Goal: Task Accomplishment & Management: Manage account settings

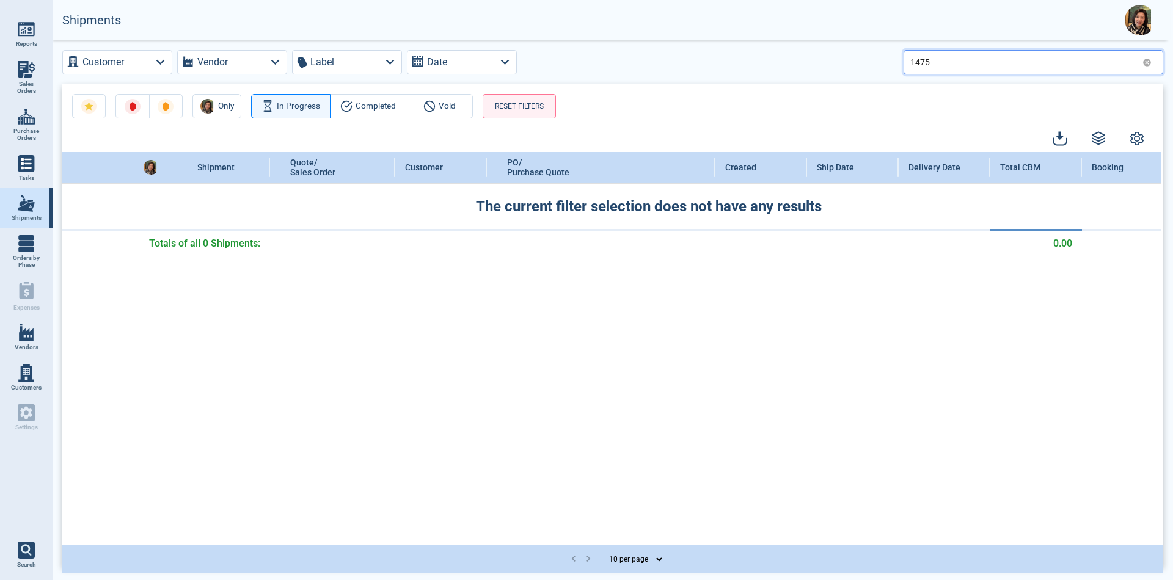
click at [970, 57] on input "1475" at bounding box center [1023, 62] width 227 height 18
type input "1"
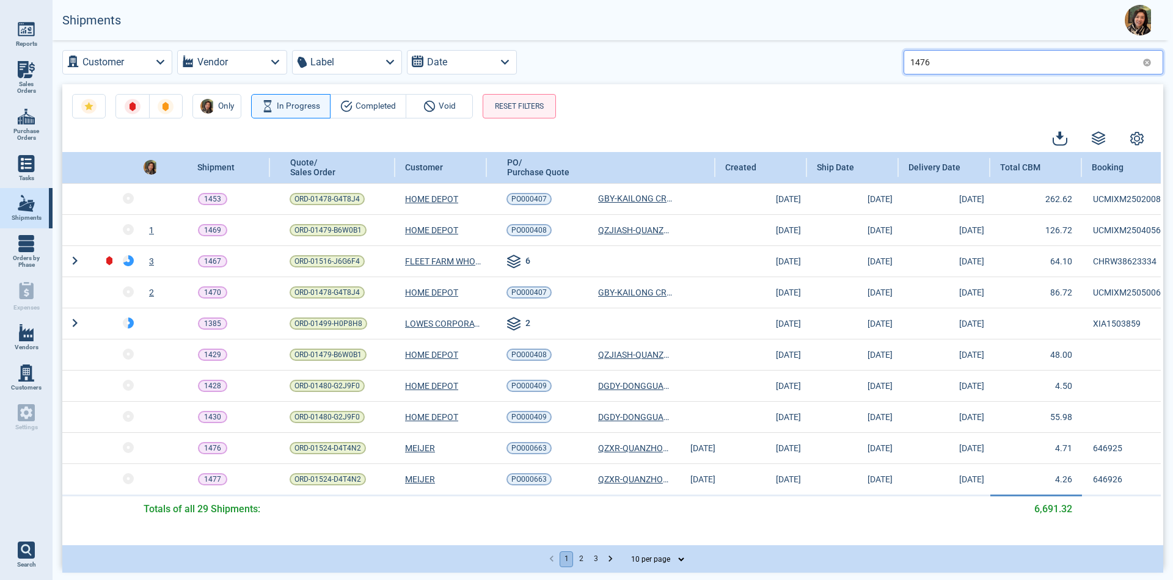
type input "1476"
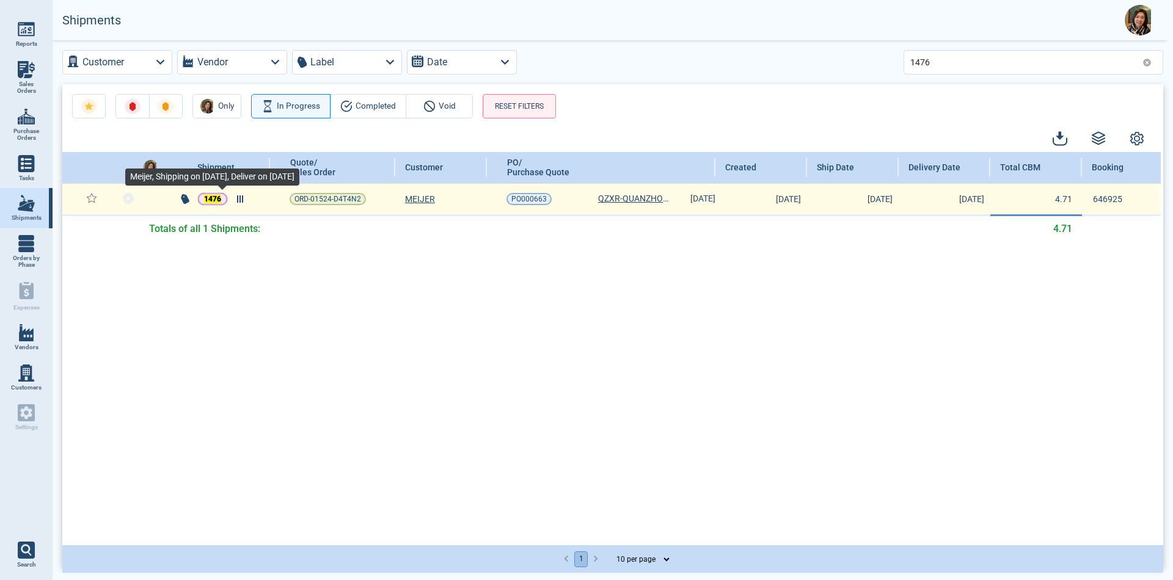
click at [216, 198] on mark "1476" at bounding box center [212, 199] width 17 height 9
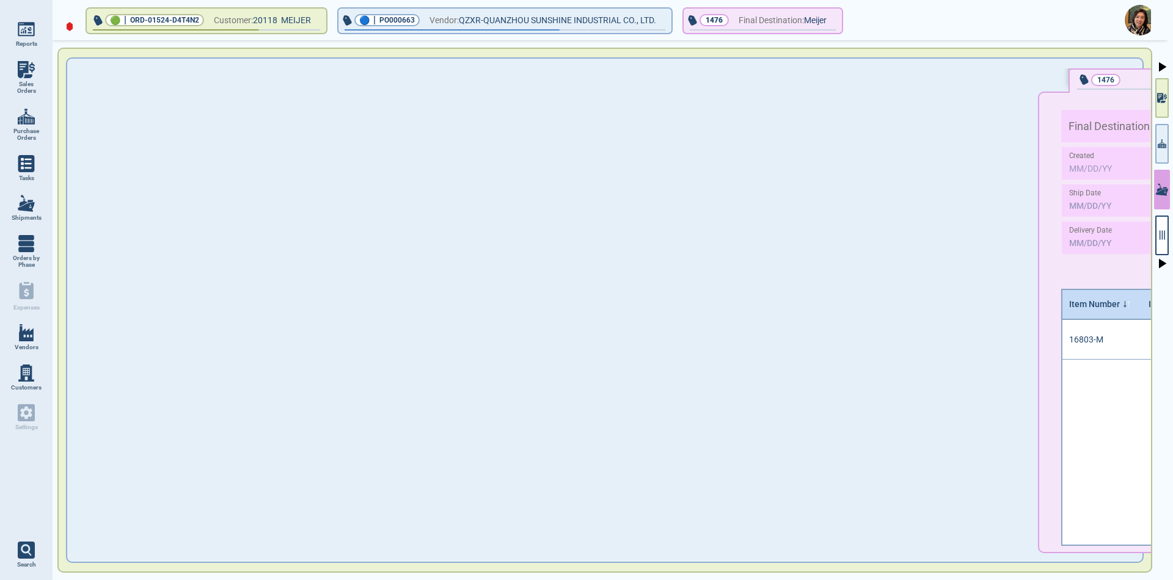
type input "[DATE]"
type input "1,554.30"
type input "4.71"
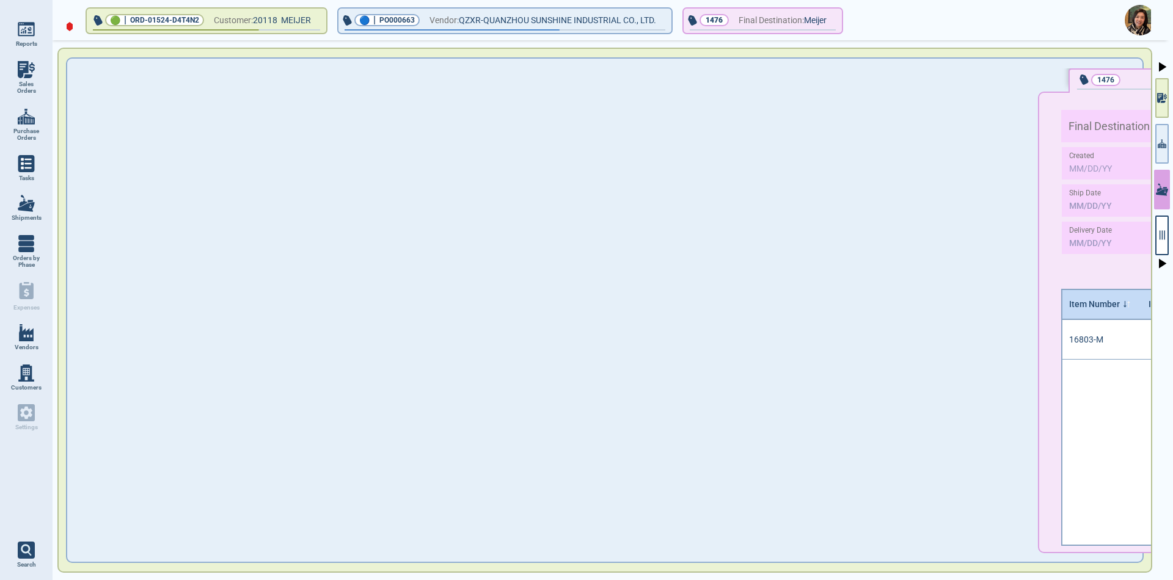
type input "692.37"
type input "1"
type input "218177257"
type input "646925"
type input "LCL"
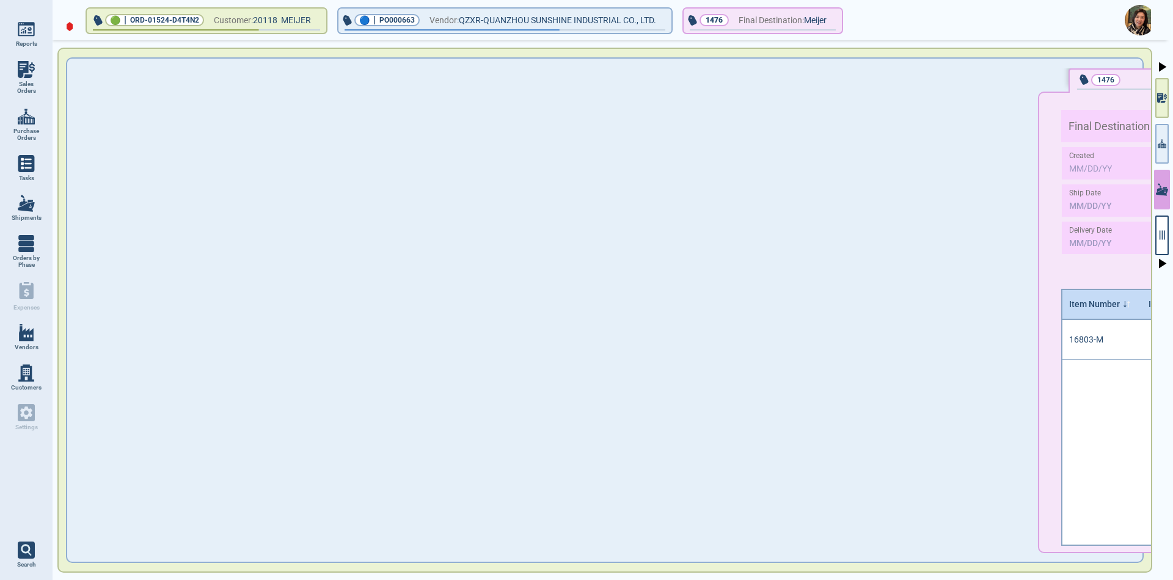
type input "FOB"
type input "Meijer"
type input "XIAMEN"
type input "[GEOGRAPHIC_DATA] ,[GEOGRAPHIC_DATA]"
type input "BDP"
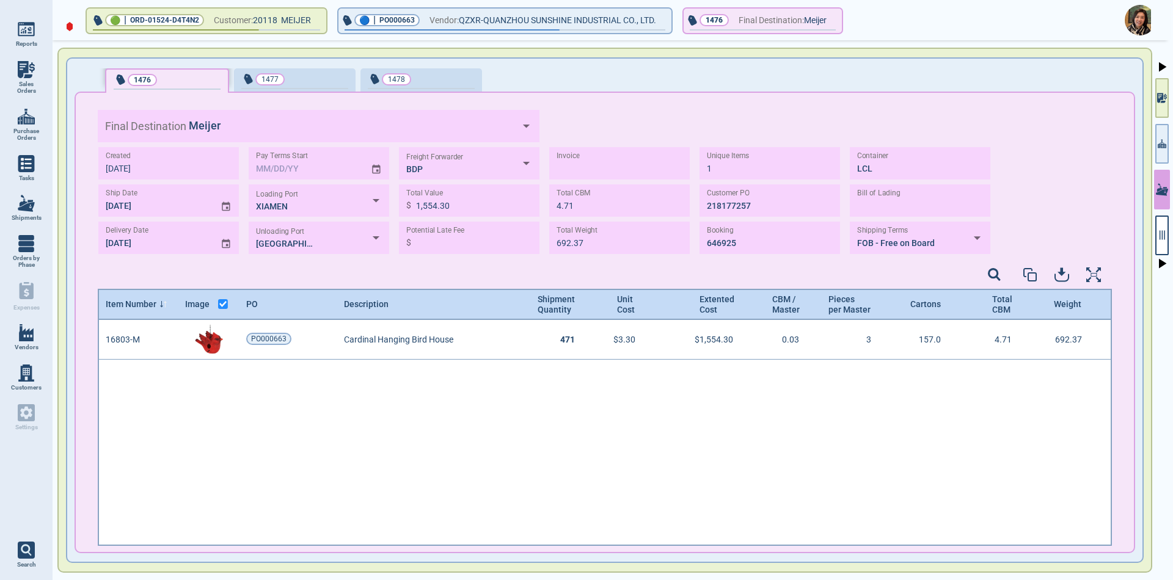
scroll to position [222, 1011]
click at [1166, 244] on button "button" at bounding box center [1161, 236] width 13 height 40
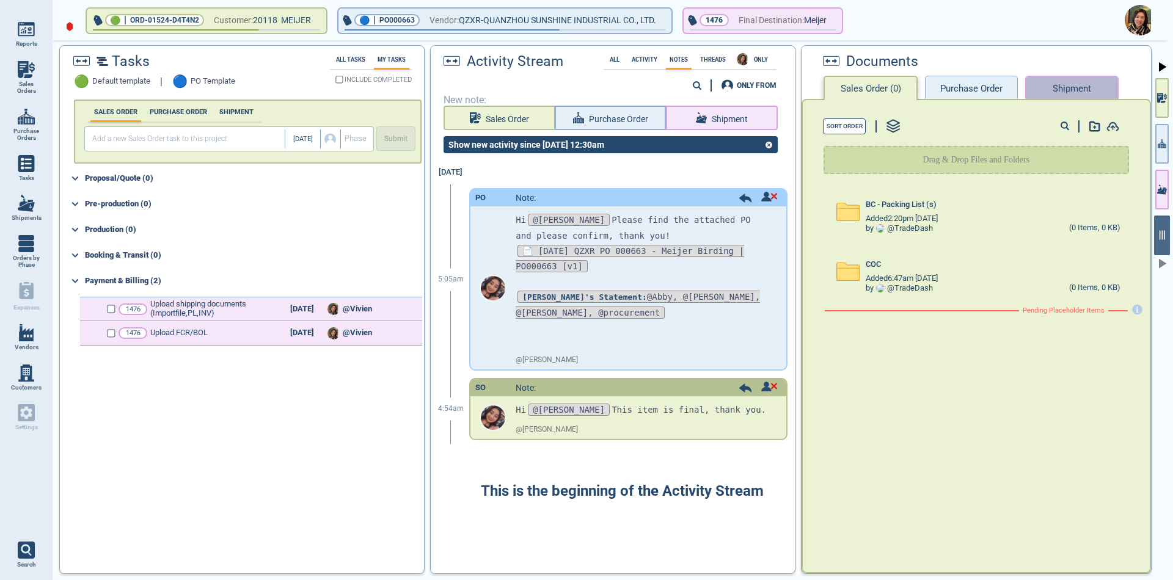
click at [1070, 85] on button "Shipment" at bounding box center [1071, 88] width 93 height 24
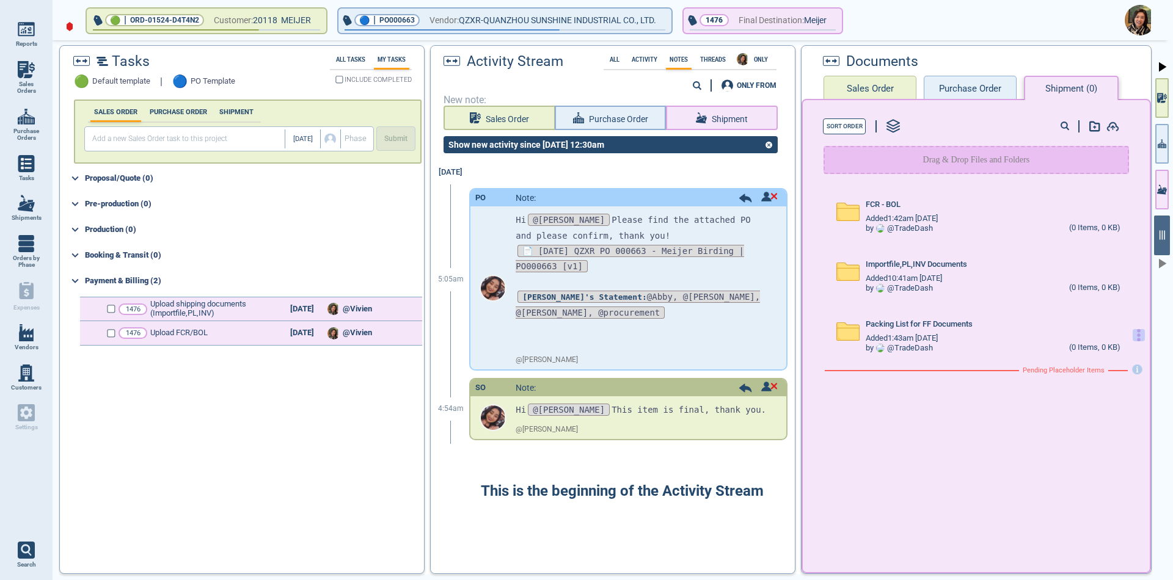
click at [1133, 332] on icon "button" at bounding box center [1139, 335] width 12 height 12
click at [1111, 340] on div "Upload Files" at bounding box center [1074, 344] width 110 height 18
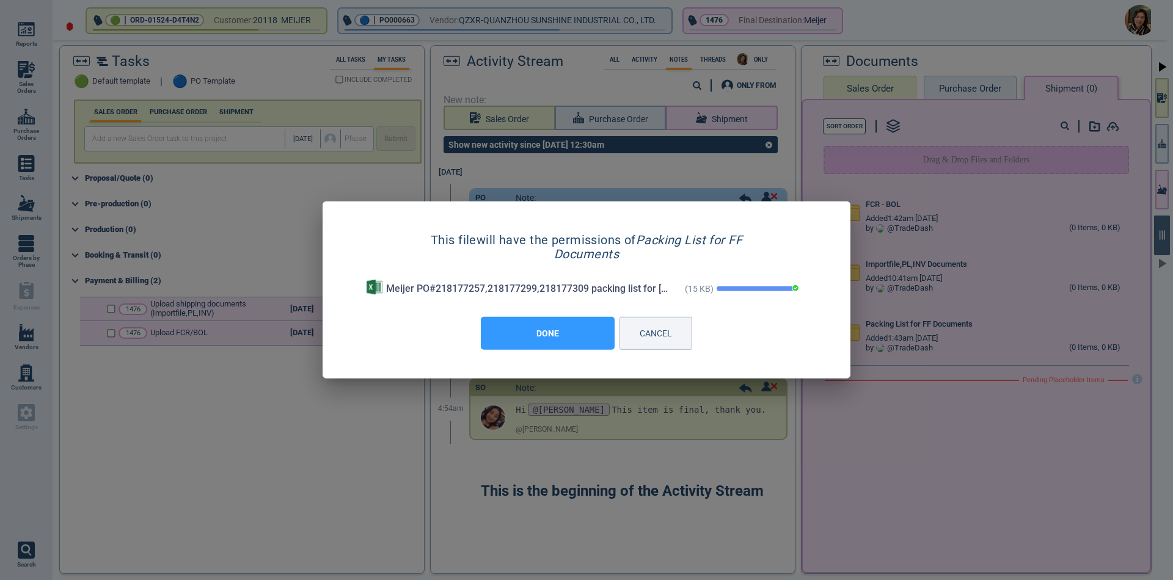
click at [542, 337] on button "DONE" at bounding box center [548, 333] width 134 height 33
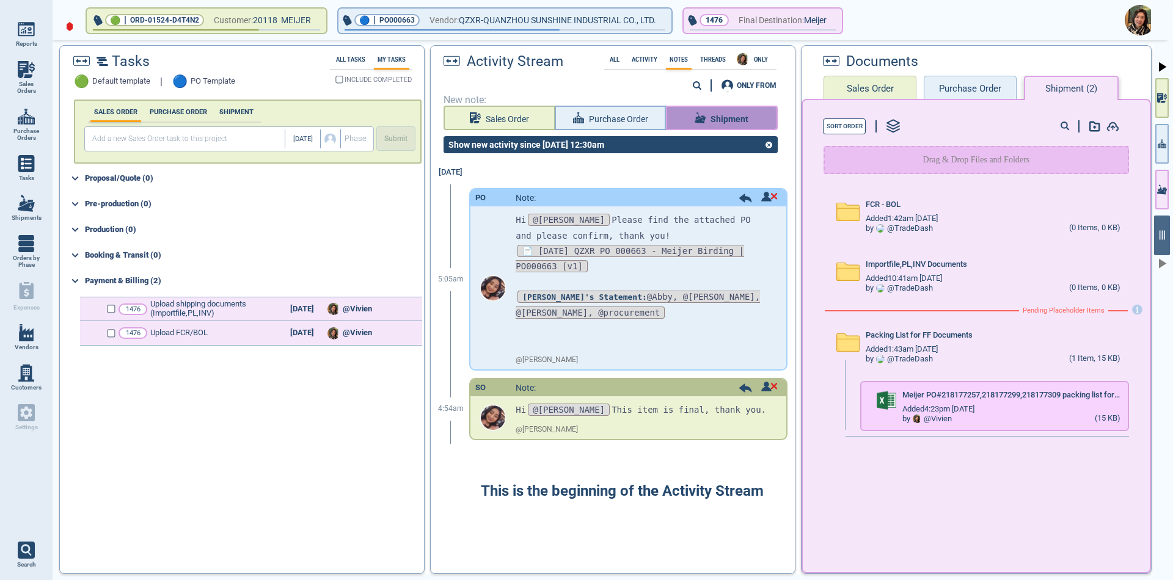
click at [732, 112] on span "Shipment" at bounding box center [730, 119] width 38 height 15
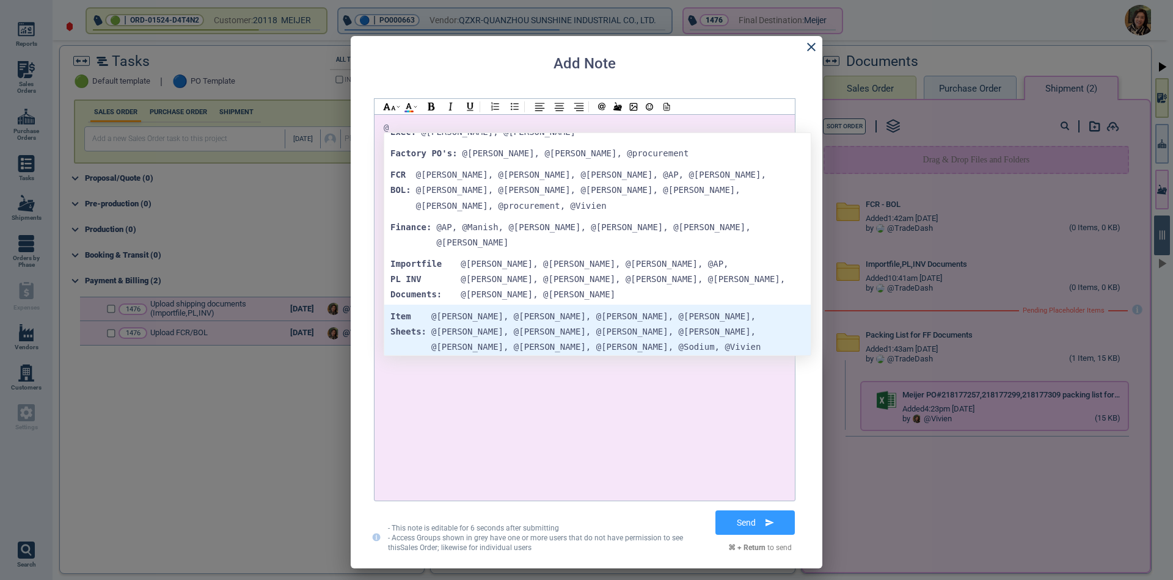
scroll to position [183, 0]
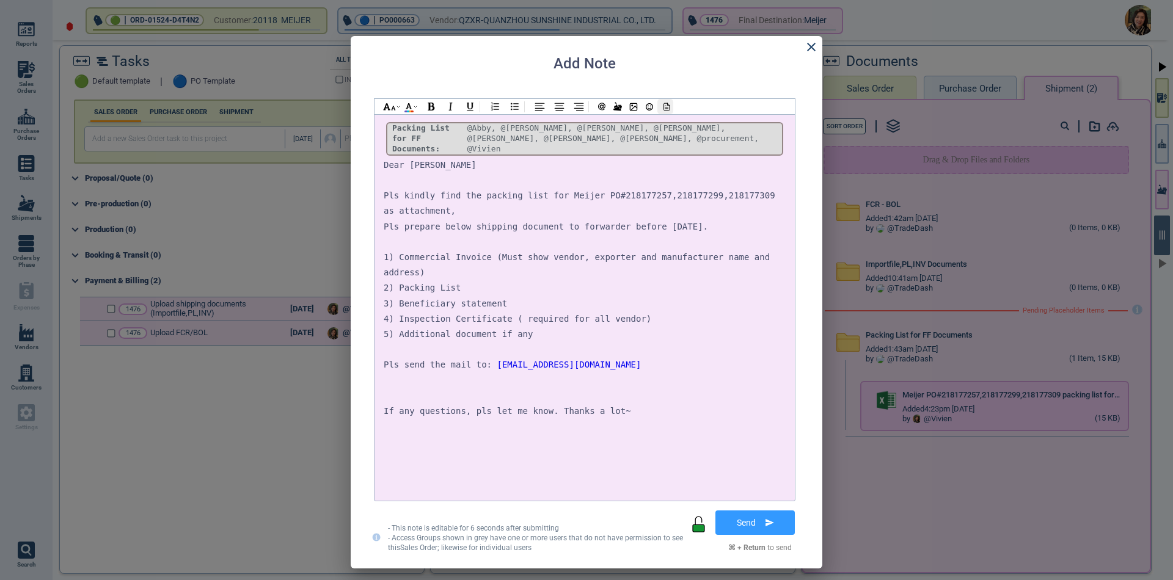
click at [660, 106] on icon at bounding box center [665, 107] width 11 height 9
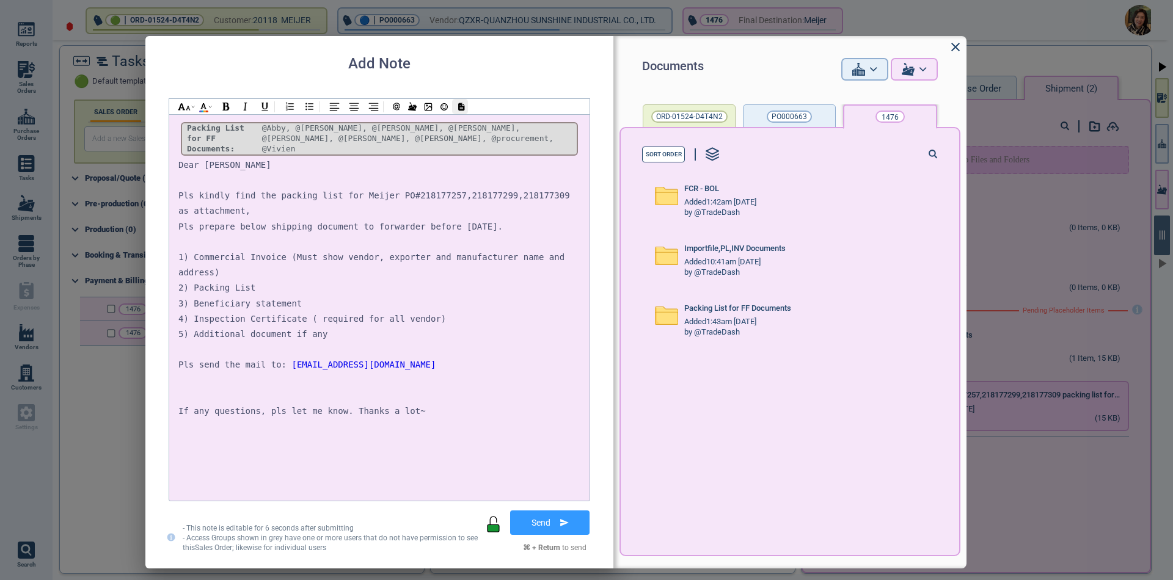
scroll to position [0, 0]
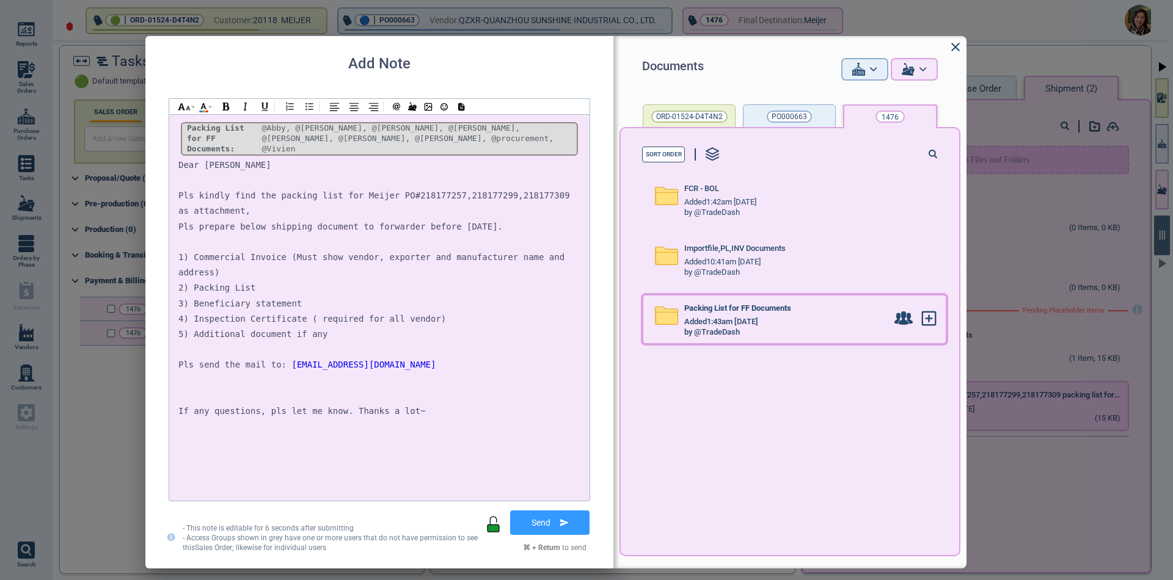
click at [844, 322] on div "Added 1:43am [DATE]" at bounding box center [785, 323] width 203 height 10
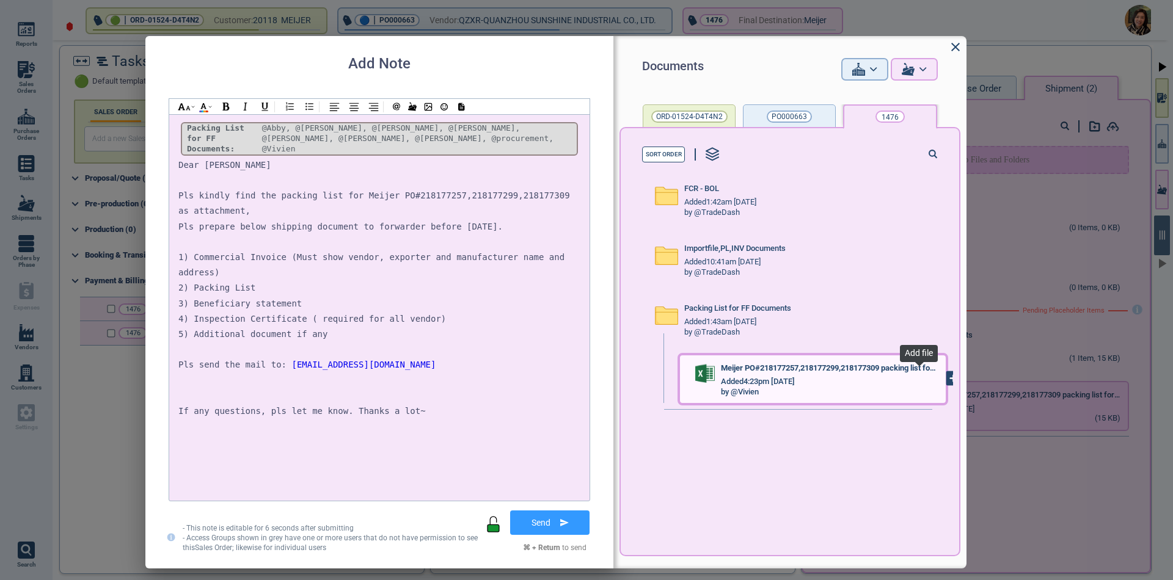
click at [947, 382] on icon at bounding box center [953, 377] width 13 height 13
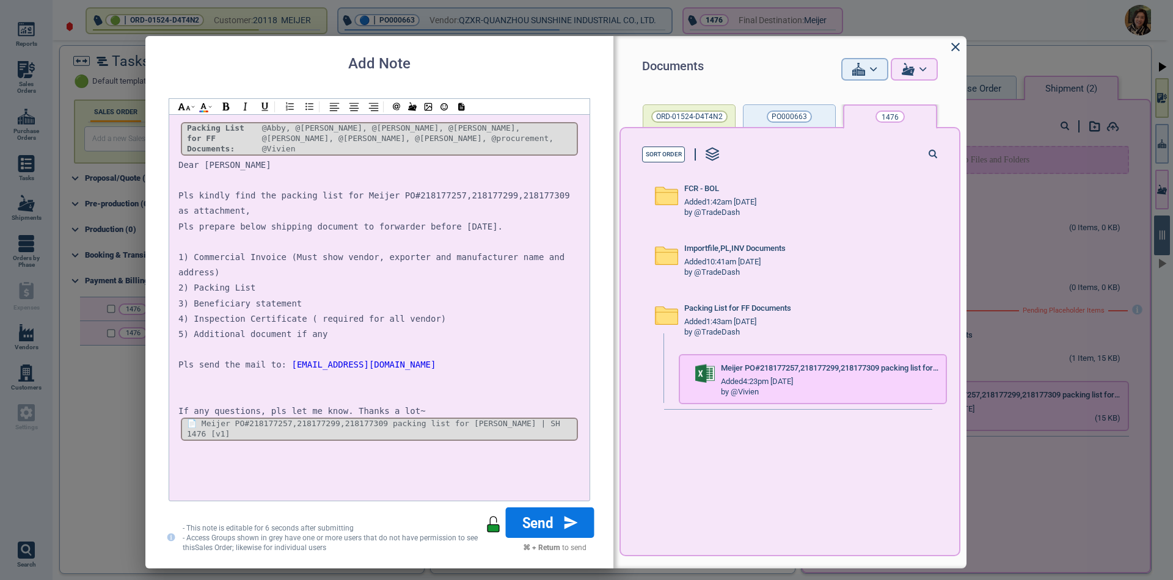
click at [543, 518] on button "Send" at bounding box center [550, 523] width 89 height 31
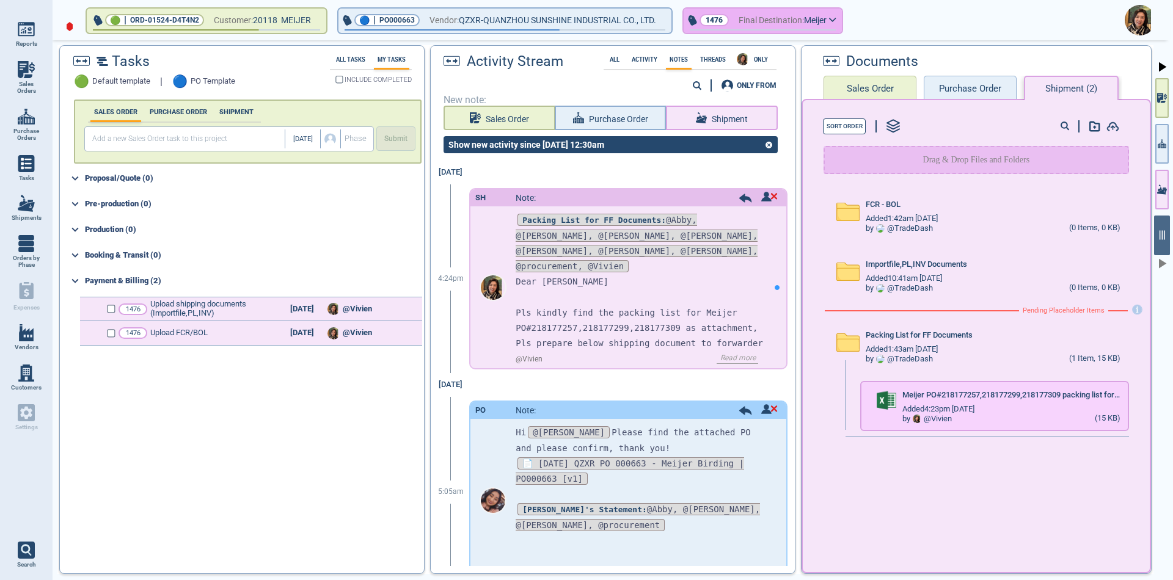
click at [782, 13] on span "Final Destination:" at bounding box center [771, 20] width 65 height 15
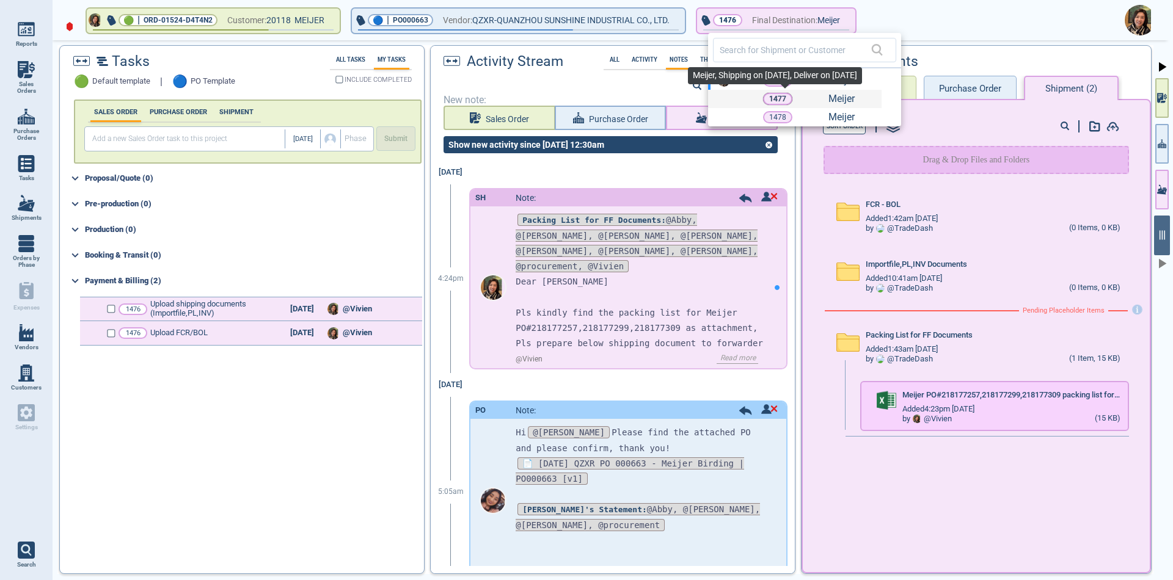
click at [782, 100] on p "1477" at bounding box center [777, 99] width 17 height 12
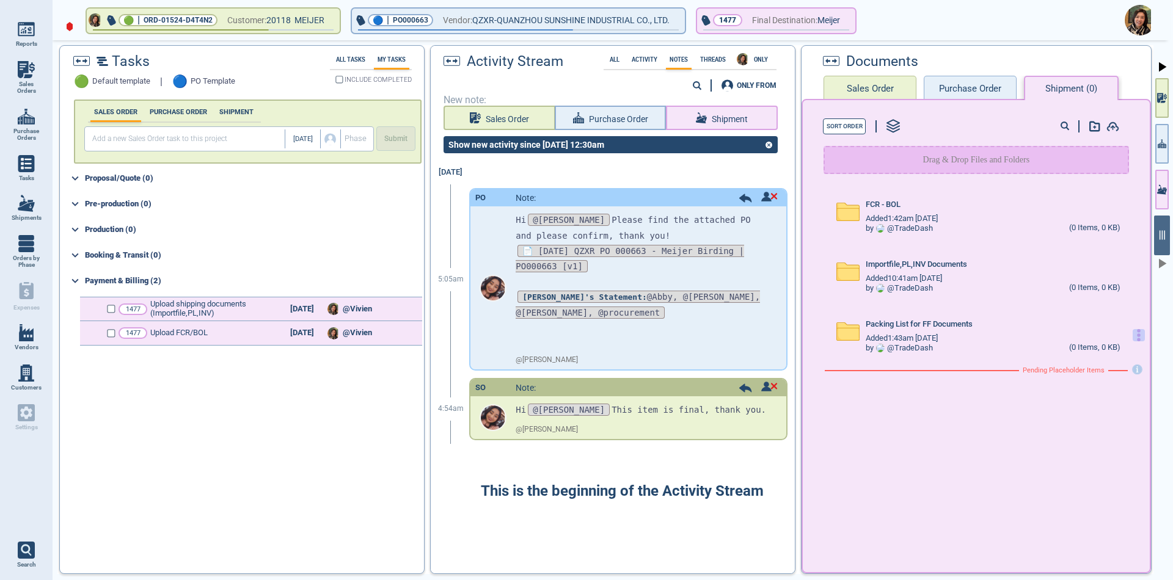
click at [1137, 334] on 43 "button" at bounding box center [1138, 335] width 3 height 3
click at [1113, 343] on div "Upload Files" at bounding box center [1074, 344] width 110 height 18
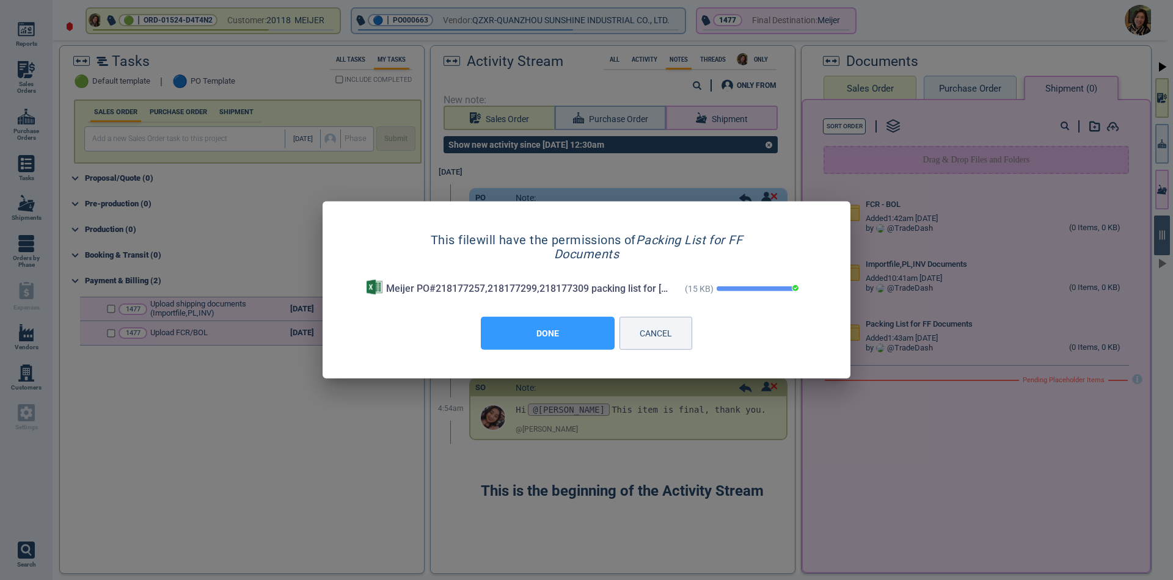
click at [560, 337] on button "DONE" at bounding box center [548, 333] width 134 height 33
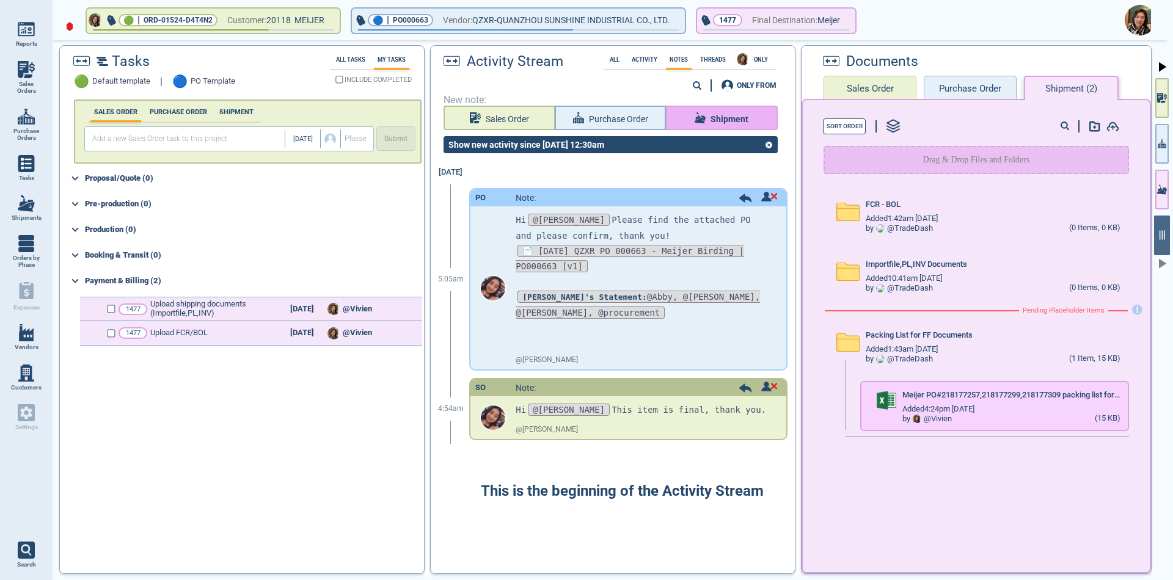
click at [717, 119] on span "Shipment" at bounding box center [730, 119] width 38 height 15
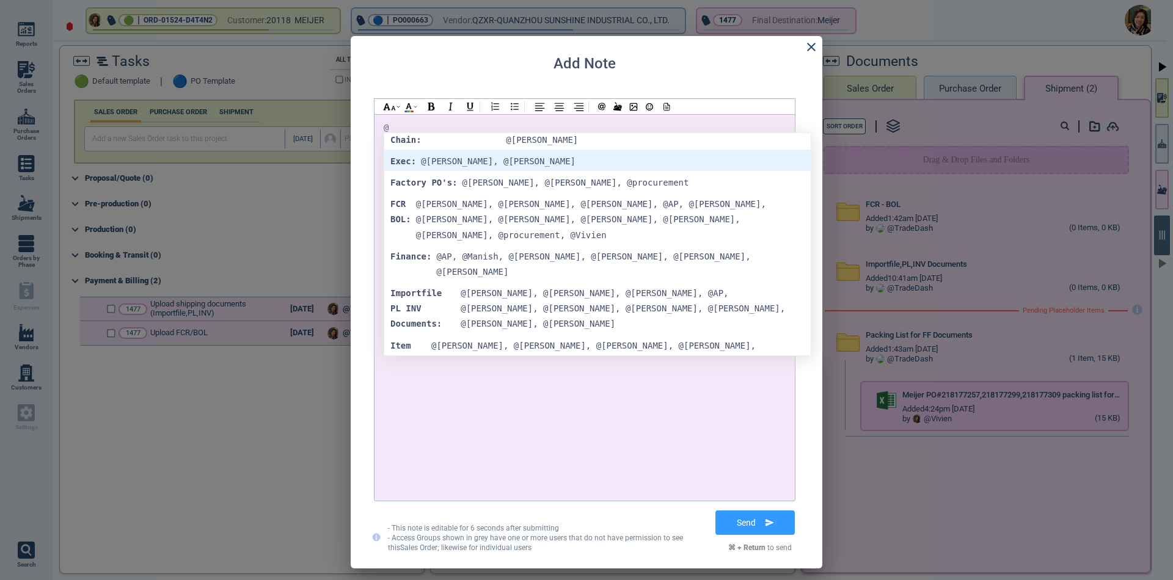
scroll to position [183, 0]
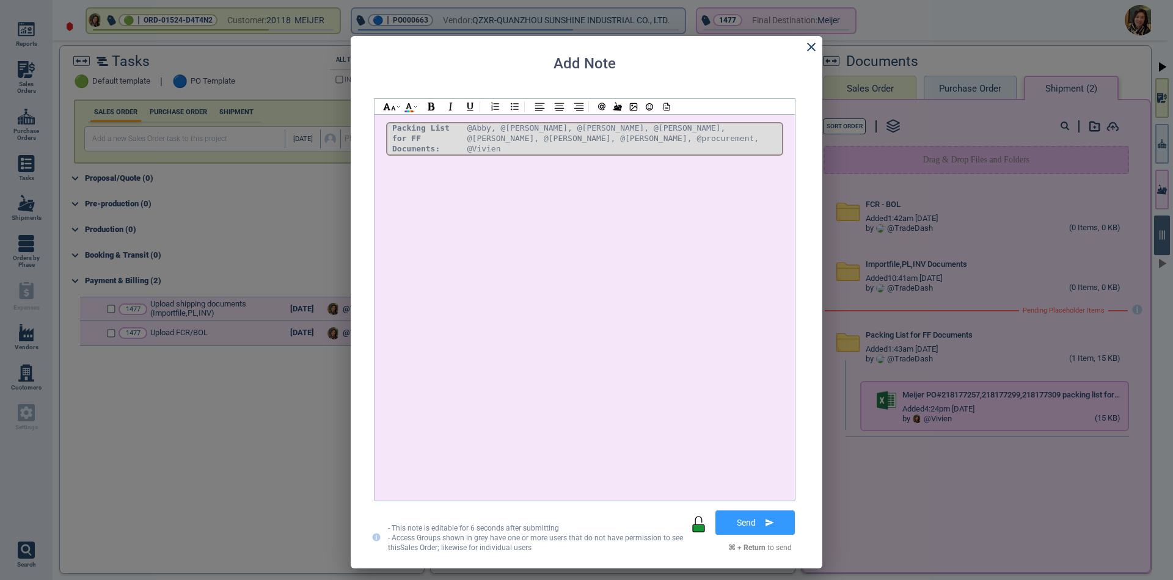
drag, startPoint x: 750, startPoint y: 131, endPoint x: 715, endPoint y: 126, distance: 35.2
click at [715, 126] on div "@Abby, @[PERSON_NAME], @[PERSON_NAME], @[PERSON_NAME], @[PERSON_NAME], @[PERSON…" at bounding box center [622, 138] width 310 height 31
click at [741, 131] on div "@Abby, @[PERSON_NAME], @[PERSON_NAME], @[PERSON_NAME], @[PERSON_NAME], @[PERSON…" at bounding box center [622, 138] width 310 height 31
click at [744, 129] on div "@Abby, @[PERSON_NAME], @[PERSON_NAME], @[PERSON_NAME], @[PERSON_NAME], @[PERSON…" at bounding box center [622, 138] width 310 height 31
click at [486, 213] on div "!__Xjv060rGBahiNDjlWNOR__! Packing List for FF Documents: @Abby, @[PERSON_NAME]…" at bounding box center [585, 307] width 402 height 375
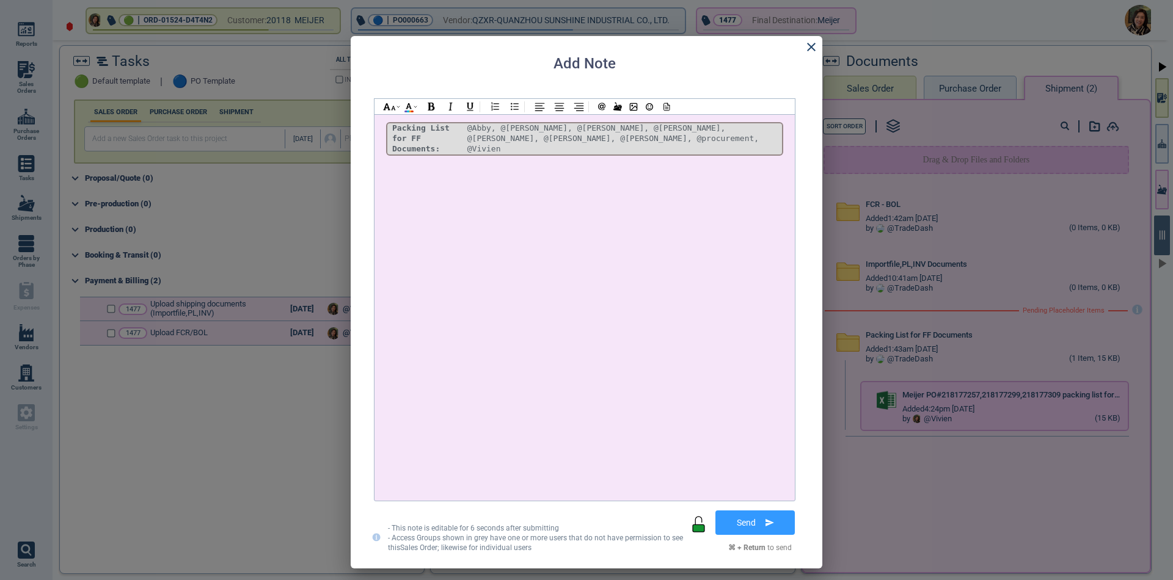
click at [422, 167] on div "!__Xjv060rGBahiNDjlWNOR__! Packing List for FF Documents: @Abby, @[PERSON_NAME]…" at bounding box center [585, 307] width 402 height 375
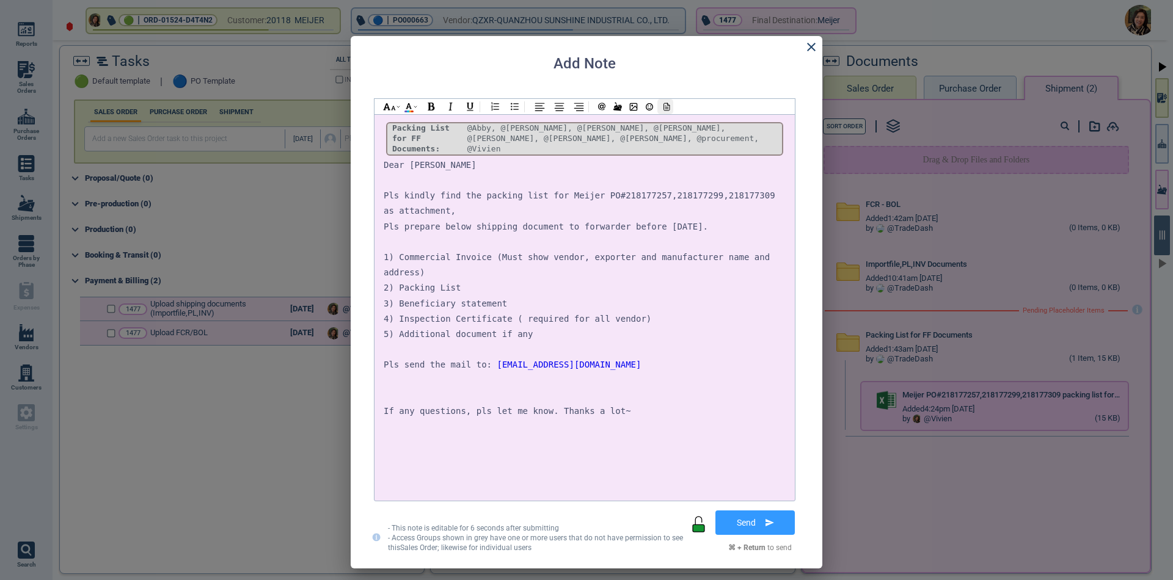
click at [671, 107] on div at bounding box center [665, 106] width 16 height 15
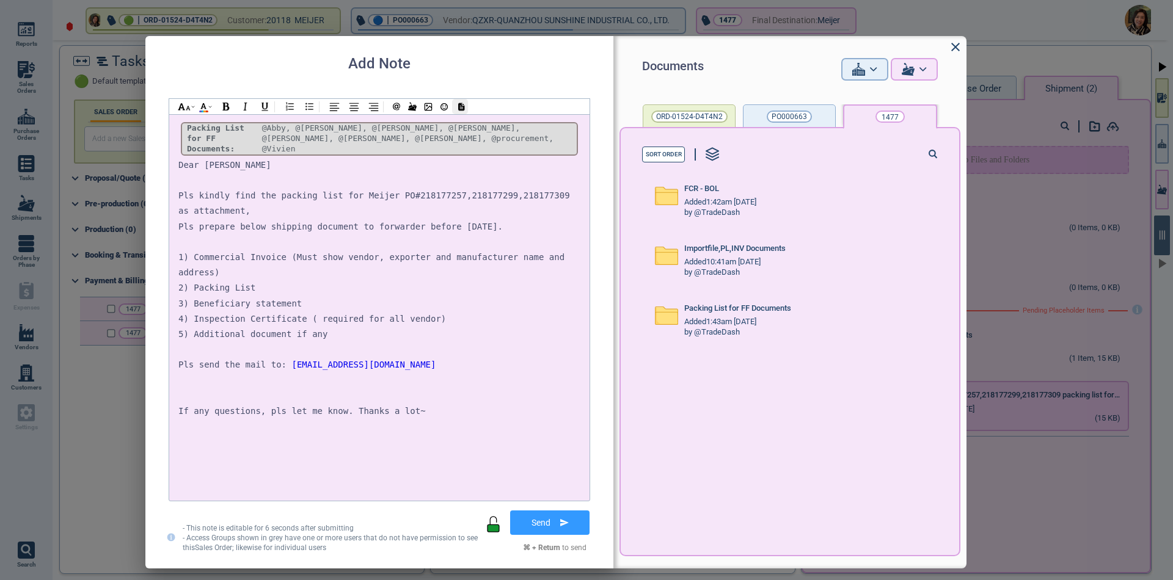
scroll to position [0, 0]
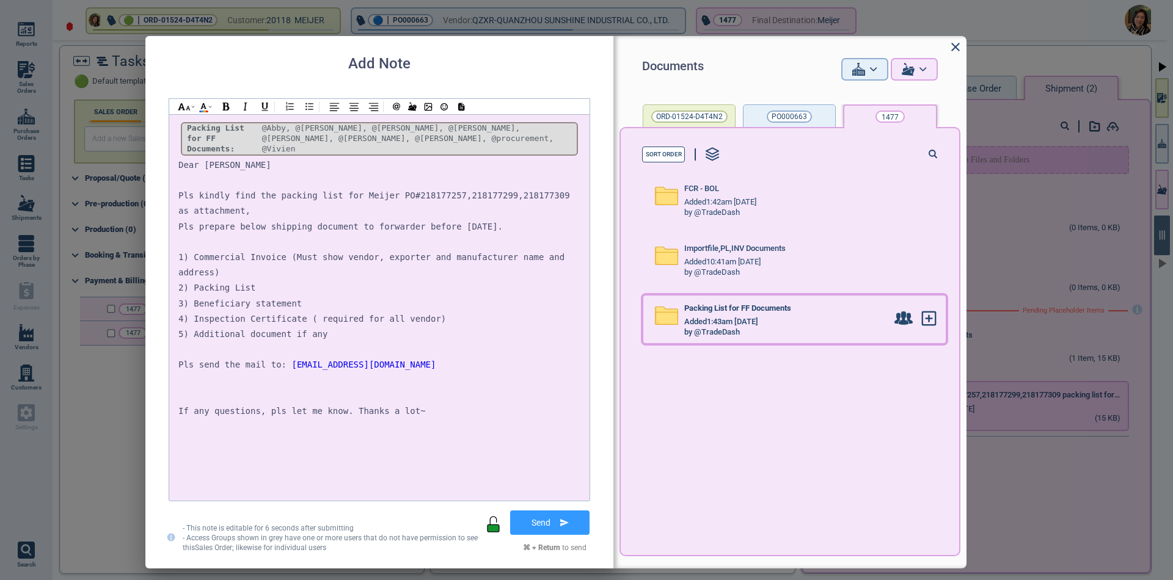
click at [816, 327] on div "by @TradeDash" at bounding box center [785, 332] width 203 height 10
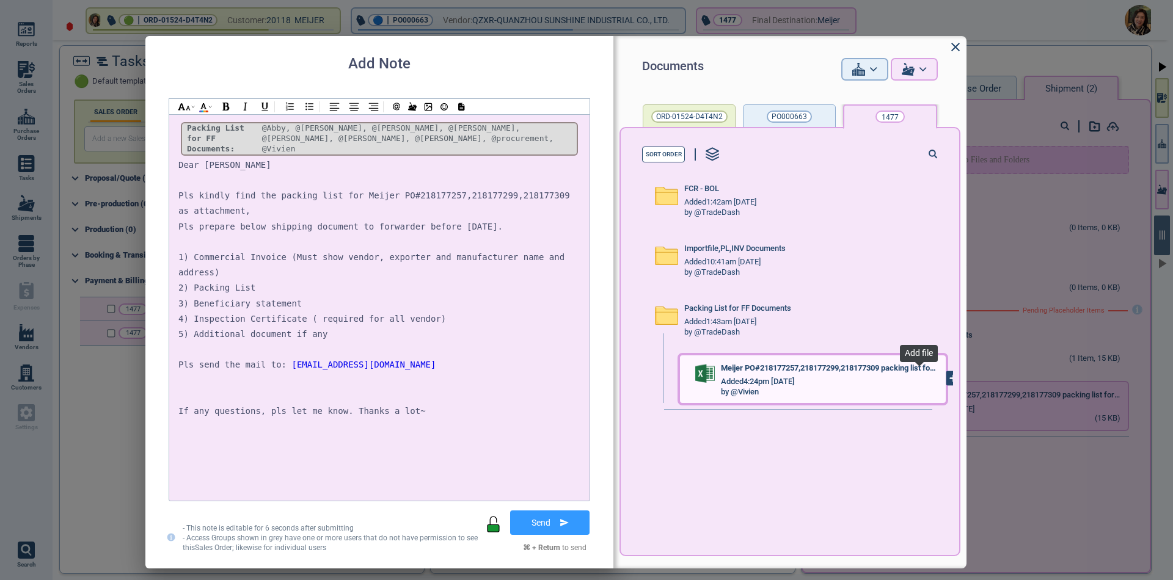
click at [951, 378] on icon at bounding box center [954, 378] width 6 height 0
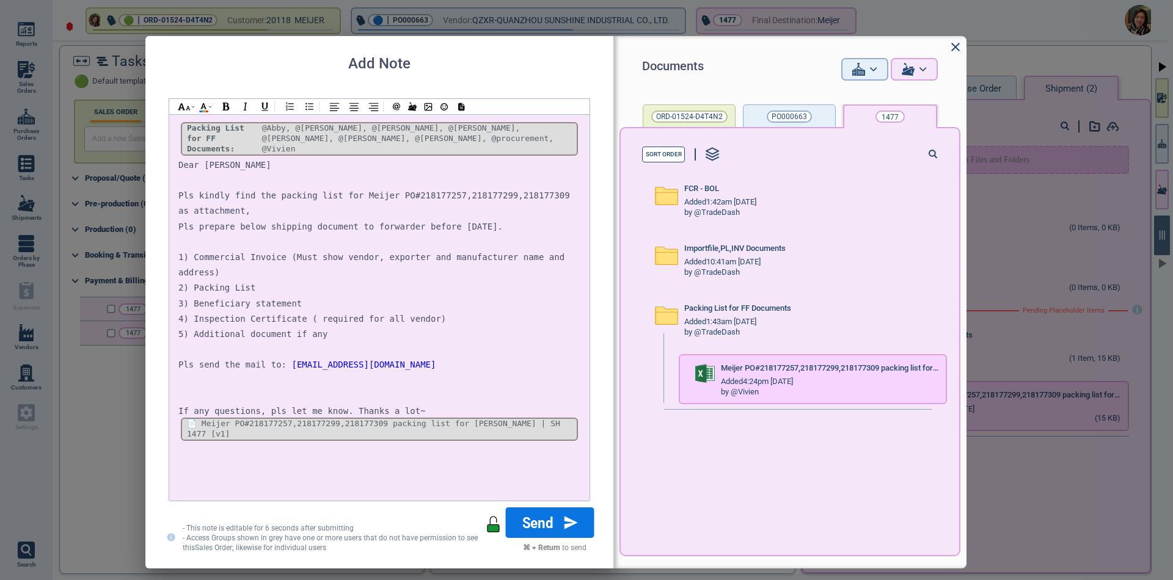
click at [536, 519] on button "Send" at bounding box center [550, 523] width 89 height 31
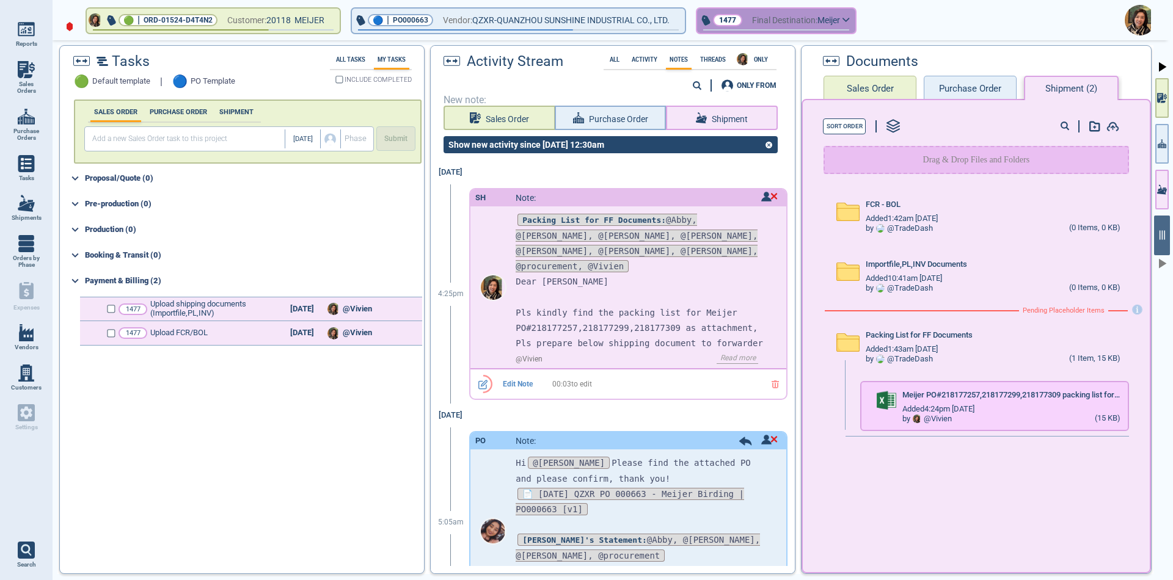
click at [778, 22] on span "Final Destination:" at bounding box center [784, 20] width 65 height 15
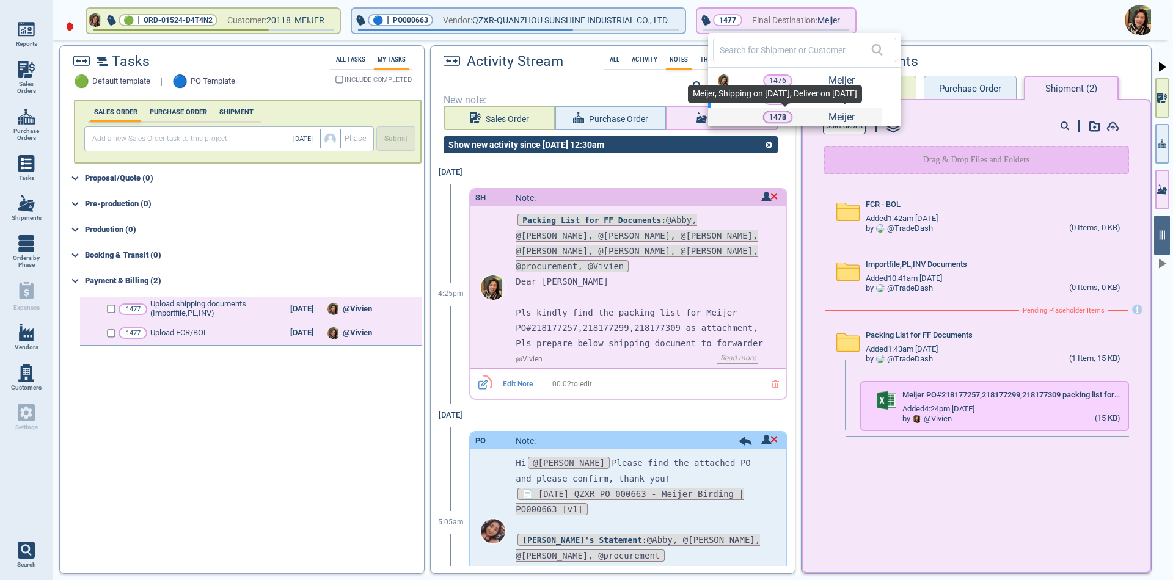
click at [769, 115] on div "1478" at bounding box center [777, 117] width 29 height 12
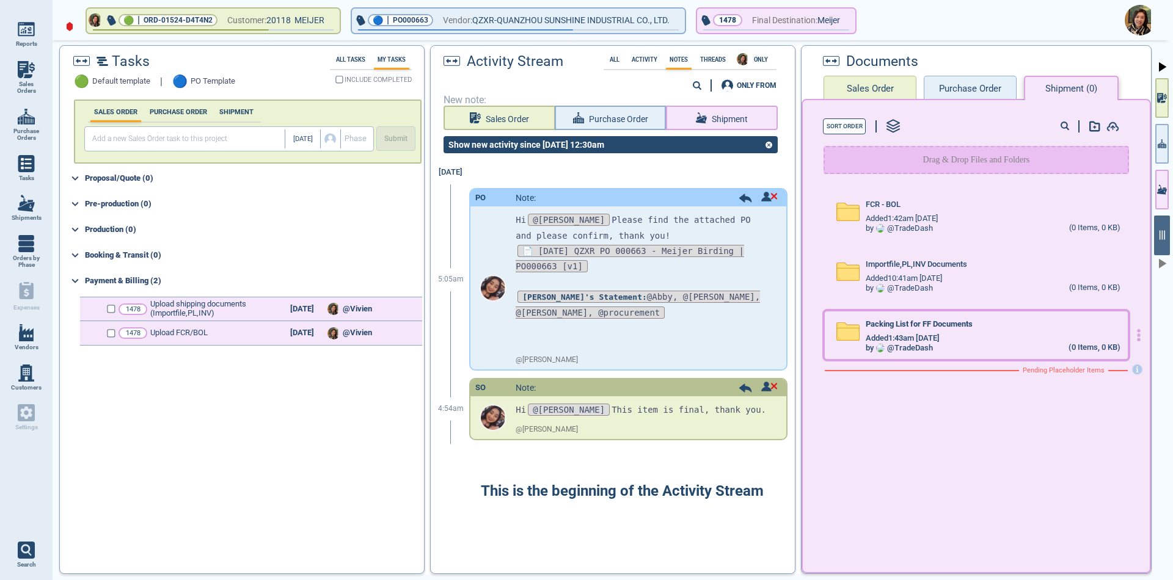
click at [1047, 326] on div "Packing List for FF Documents" at bounding box center [993, 326] width 254 height 13
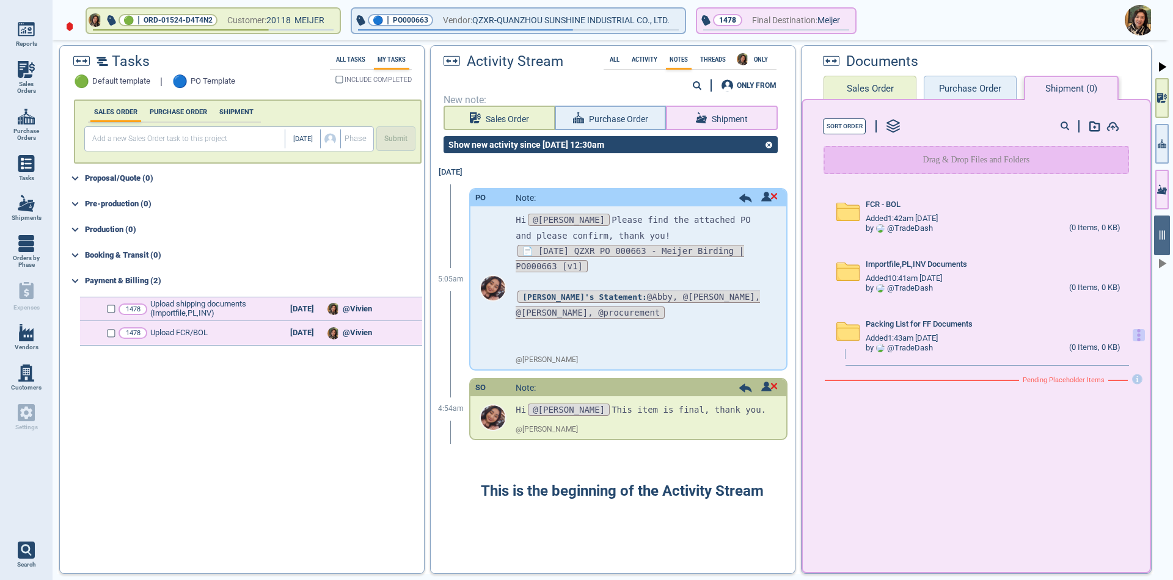
click at [1133, 338] on icon "button" at bounding box center [1139, 335] width 12 height 12
click at [1082, 344] on div "Upload Files" at bounding box center [1065, 344] width 41 height 15
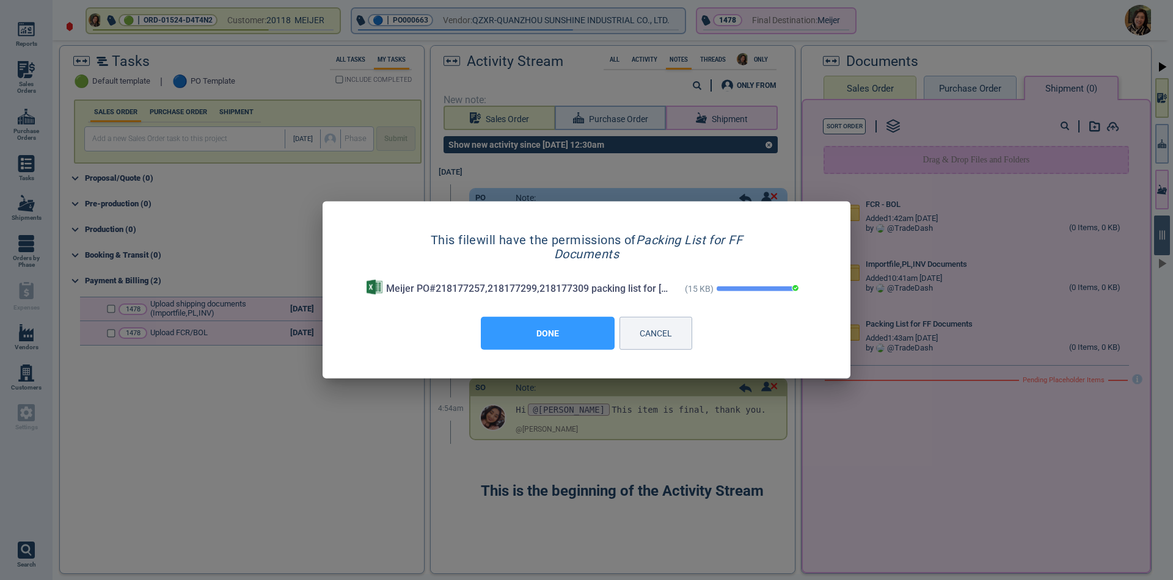
click at [540, 330] on button "DONE" at bounding box center [548, 333] width 134 height 33
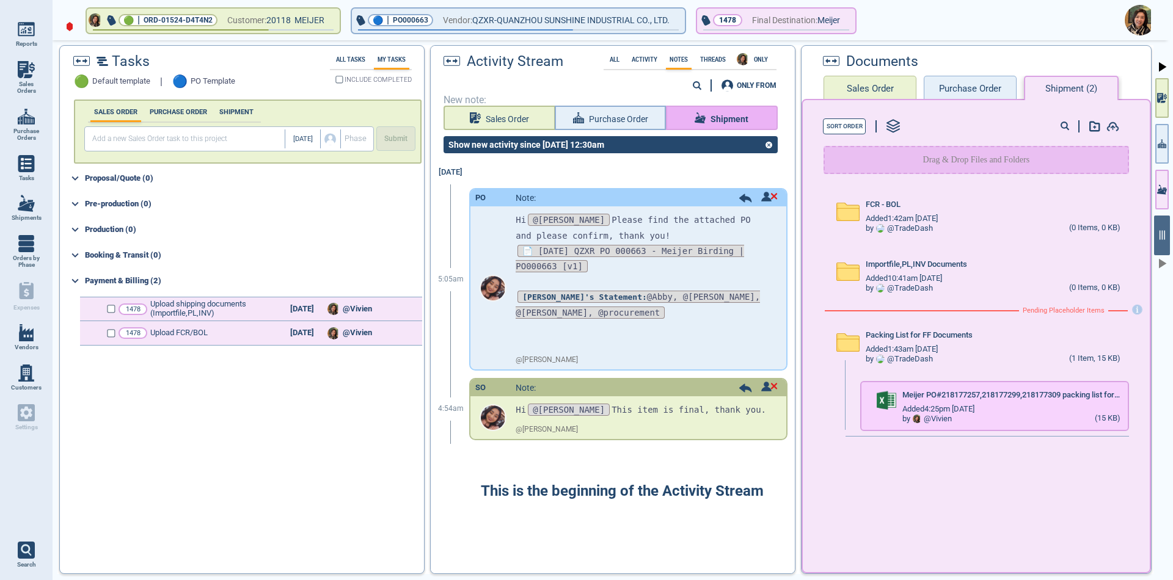
click at [731, 119] on span "Shipment" at bounding box center [730, 119] width 38 height 15
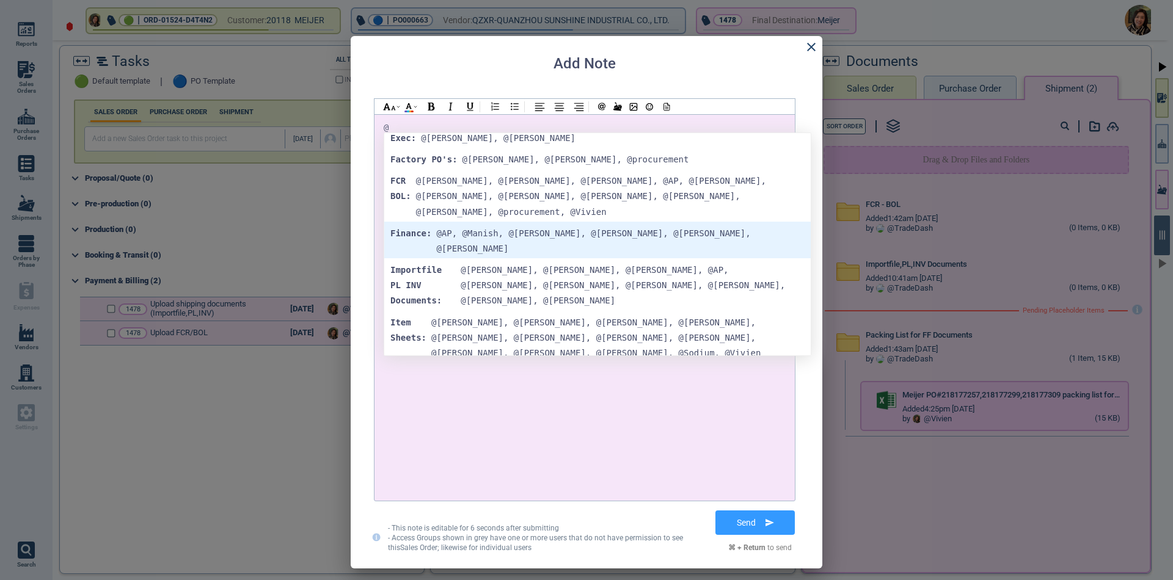
scroll to position [183, 0]
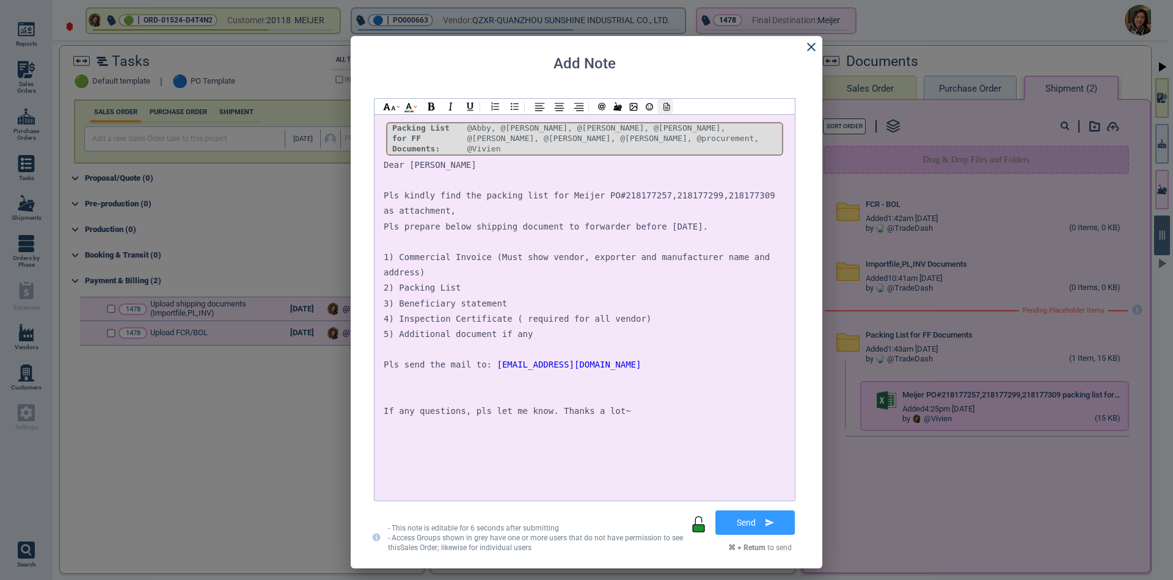
click at [668, 111] on icon at bounding box center [665, 107] width 11 height 9
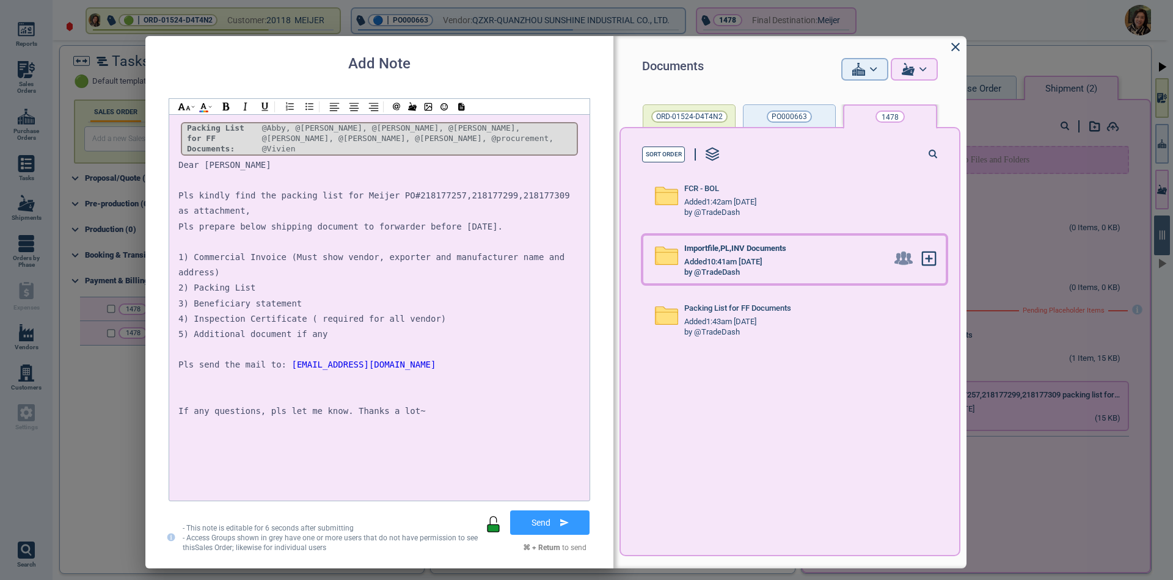
scroll to position [0, 0]
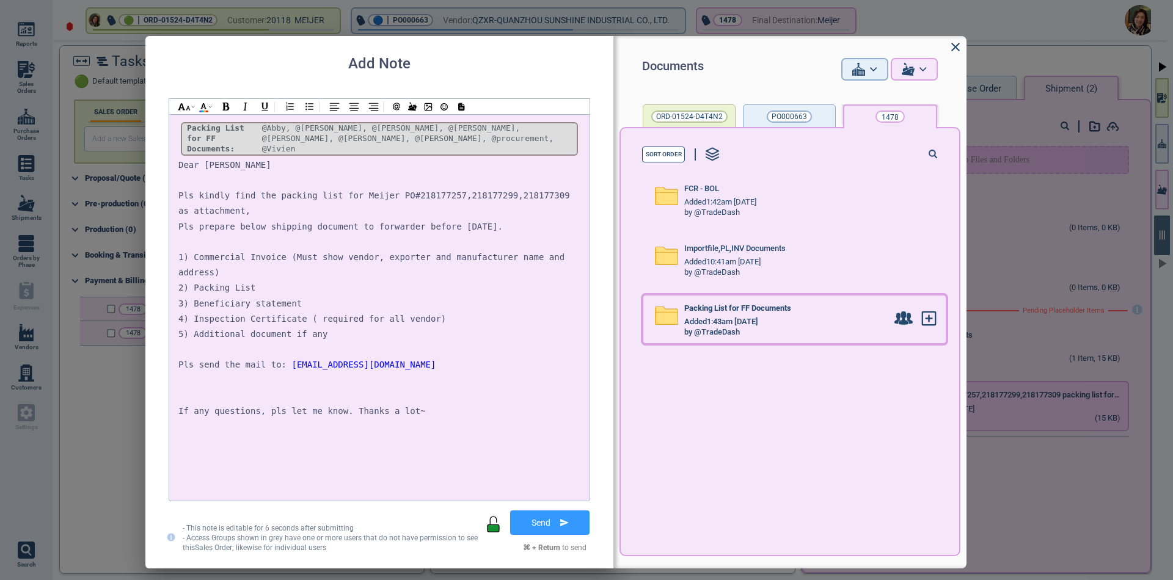
click at [817, 327] on div "by @TradeDash" at bounding box center [785, 332] width 203 height 10
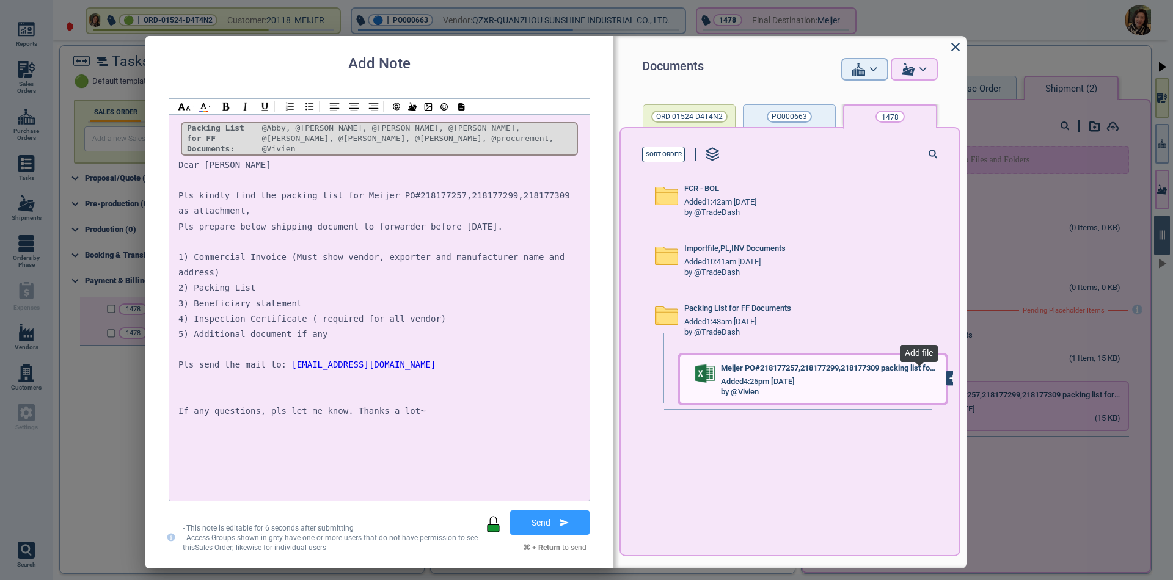
click at [947, 383] on icon at bounding box center [953, 377] width 13 height 13
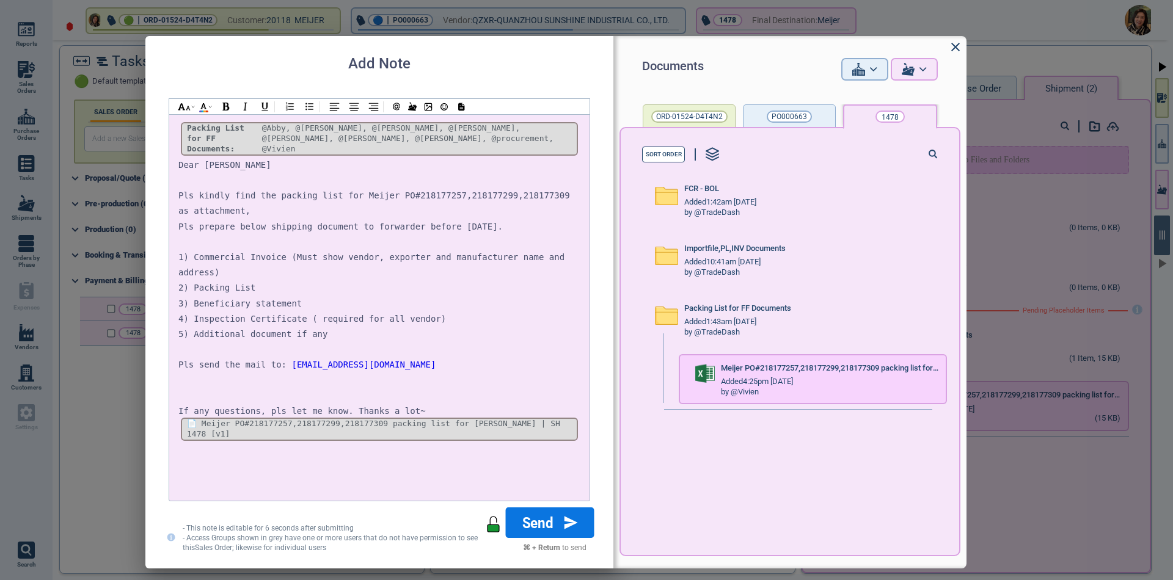
click at [544, 524] on button "Send" at bounding box center [550, 523] width 89 height 31
